Goal: Task Accomplishment & Management: Manage account settings

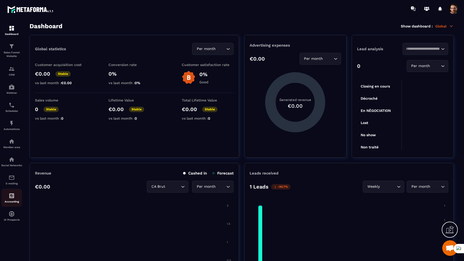
click at [11, 198] on img at bounding box center [12, 196] width 6 height 6
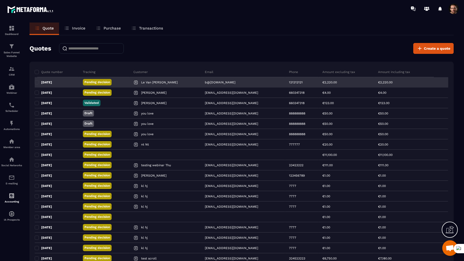
click at [61, 86] on div "[DATE]" at bounding box center [57, 82] width 44 height 10
click at [52, 84] on p "[DATE]" at bounding box center [46, 82] width 11 height 4
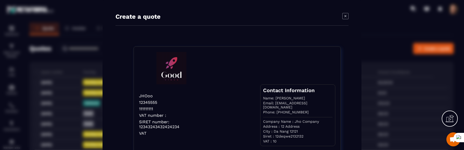
click at [347, 15] on icon "Modal window" at bounding box center [345, 16] width 6 height 6
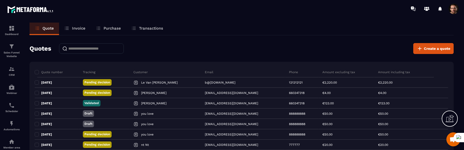
click at [452, 12] on span at bounding box center [453, 9] width 10 height 10
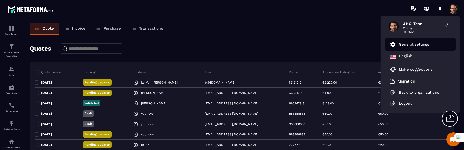
click at [421, 49] on li "General settings" at bounding box center [420, 44] width 71 height 12
click at [424, 45] on p "General settings" at bounding box center [414, 44] width 31 height 5
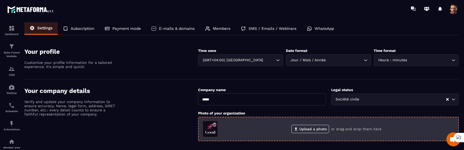
click at [254, 131] on div "Upload a photo or drag and drop them here" at bounding box center [336, 128] width 236 height 8
click at [208, 131] on span at bounding box center [210, 129] width 16 height 16
click at [309, 128] on label "Upload a photo" at bounding box center [310, 128] width 38 height 8
click at [0, 0] on input "Upload a photo" at bounding box center [0, 0] width 0 height 0
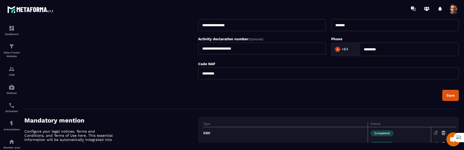
scroll to position [176, 0]
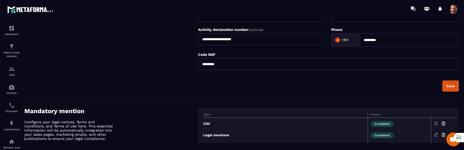
click at [447, 86] on div "Save" at bounding box center [450, 86] width 8 height 4
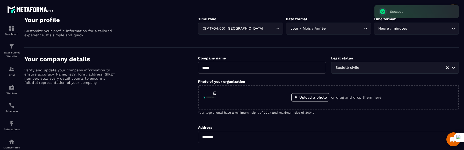
scroll to position [31, 0]
